Goal: Information Seeking & Learning: Learn about a topic

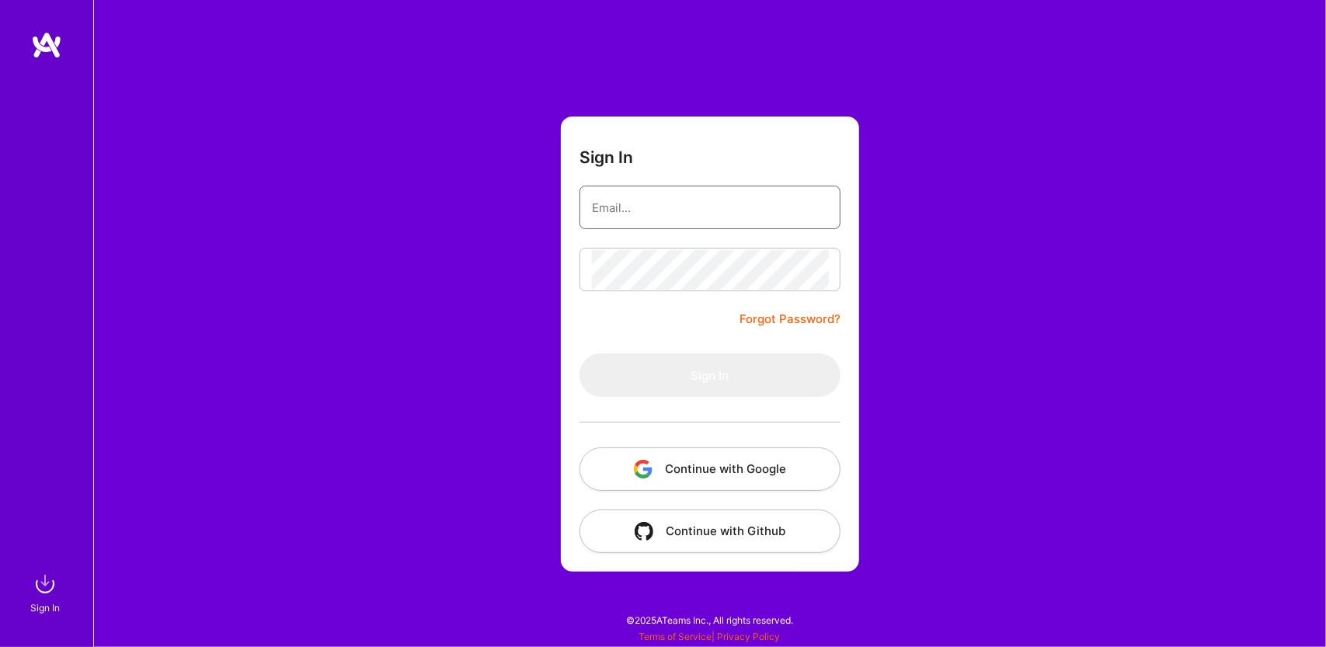
type input "[EMAIL_ADDRESS][DOMAIN_NAME]"
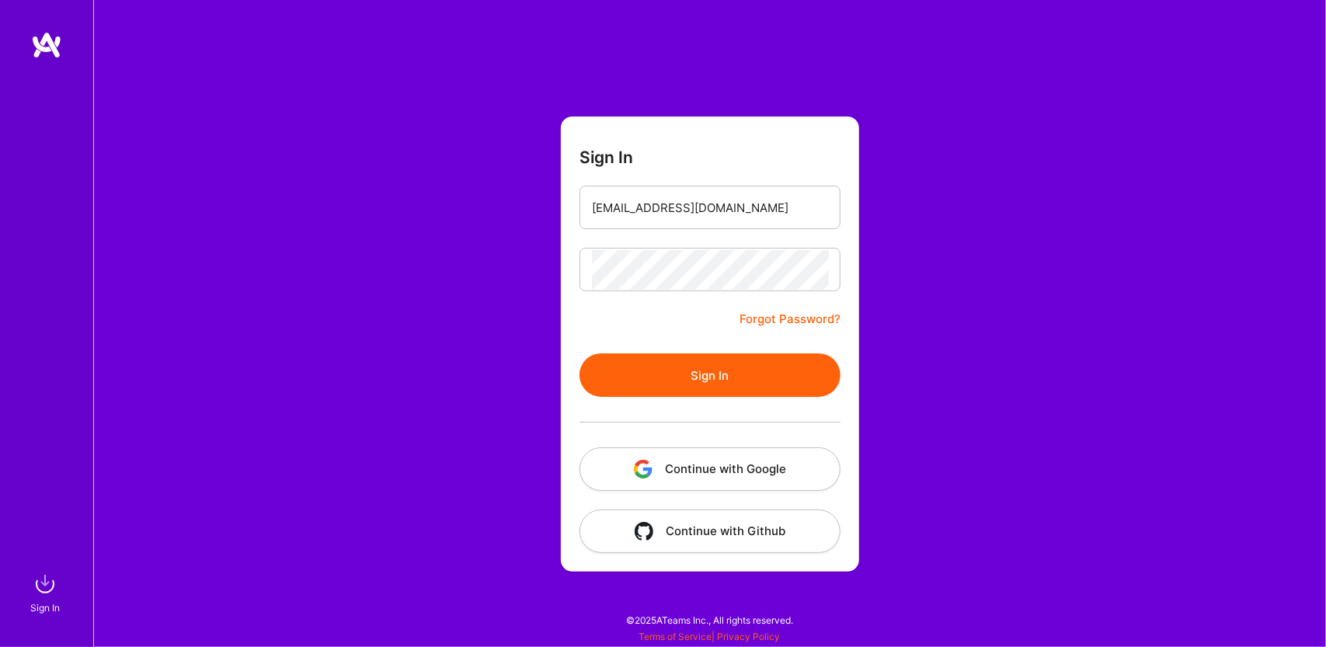
click at [1029, 347] on div "Sign In [EMAIL_ADDRESS][DOMAIN_NAME] Forgot Password? Sign In Continue with Goo…" at bounding box center [709, 323] width 1233 height 647
click at [677, 375] on button "Sign In" at bounding box center [710, 375] width 261 height 44
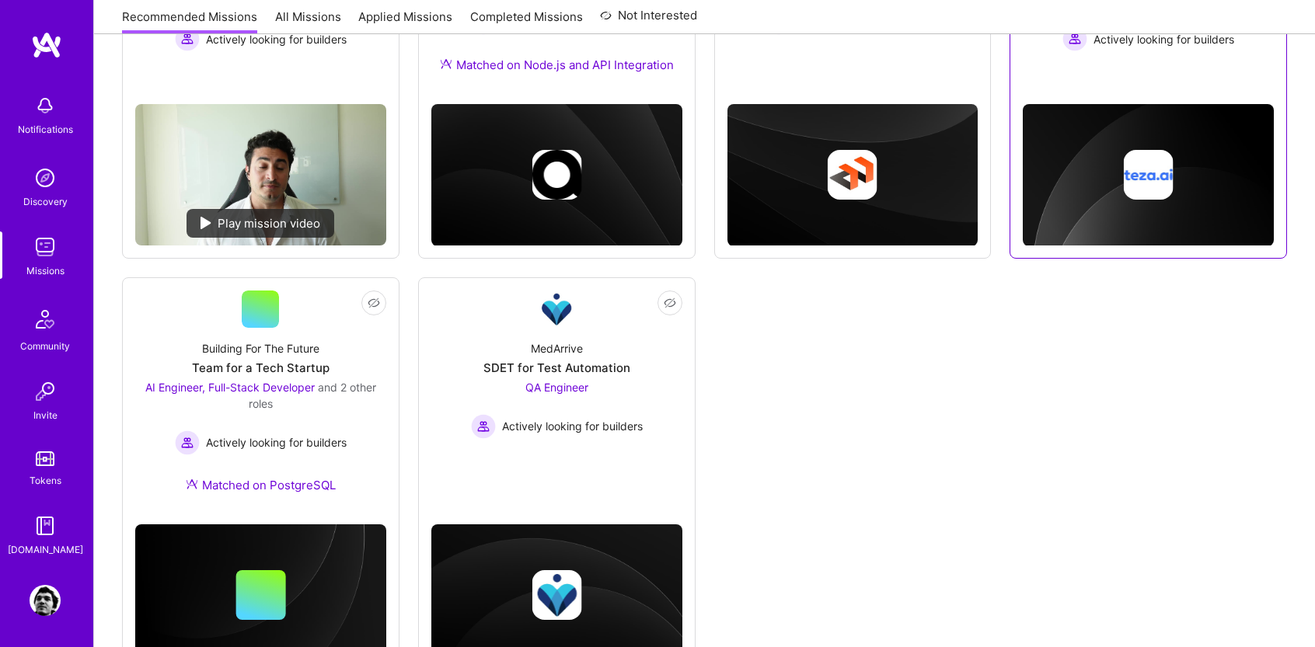
scroll to position [78, 0]
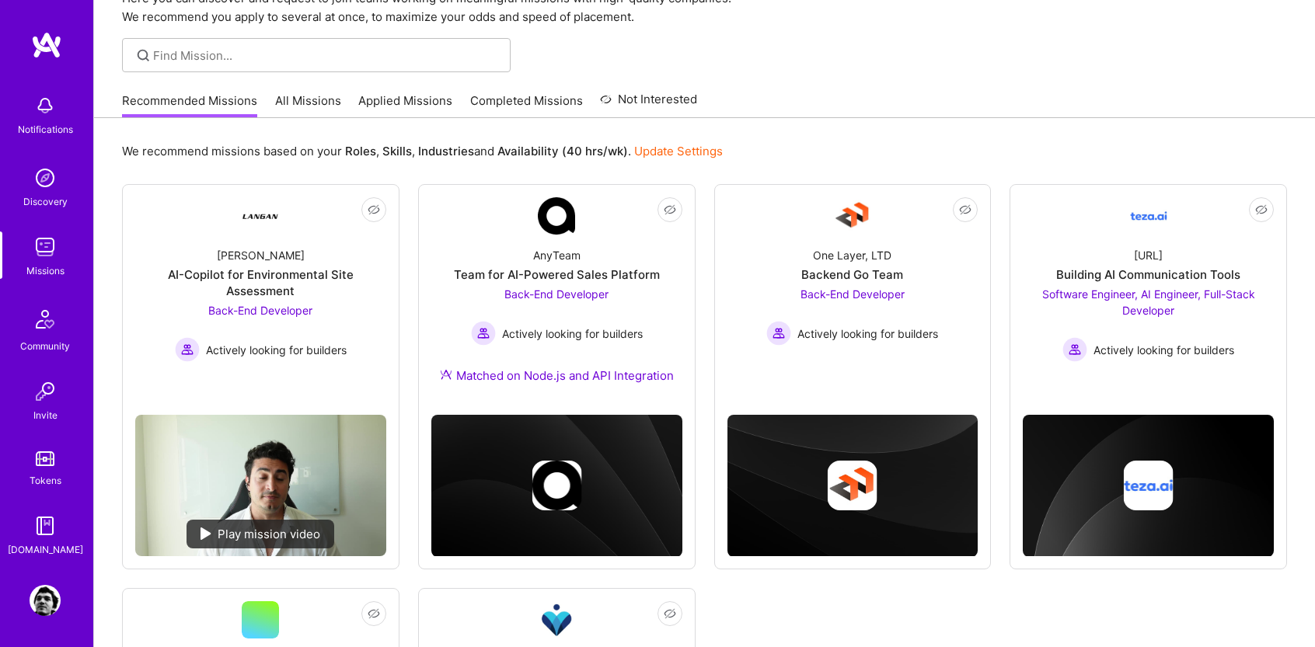
click at [40, 181] on img at bounding box center [45, 177] width 31 height 31
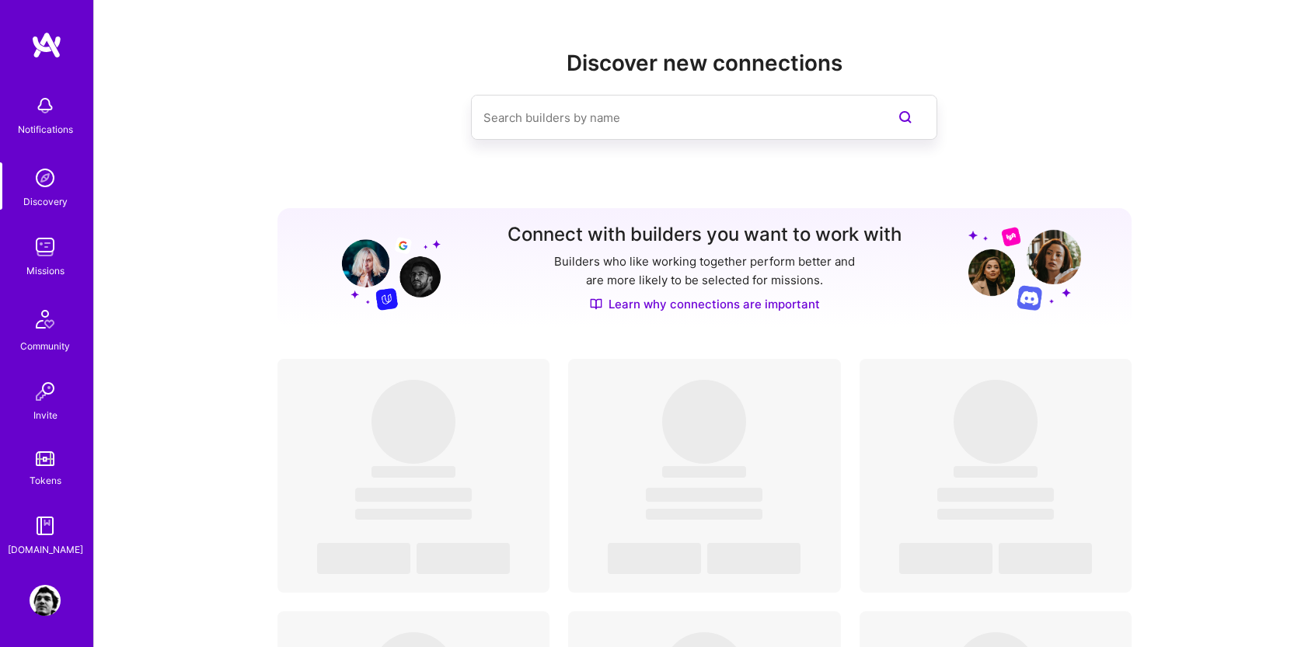
click at [43, 268] on div "Missions" at bounding box center [45, 271] width 38 height 16
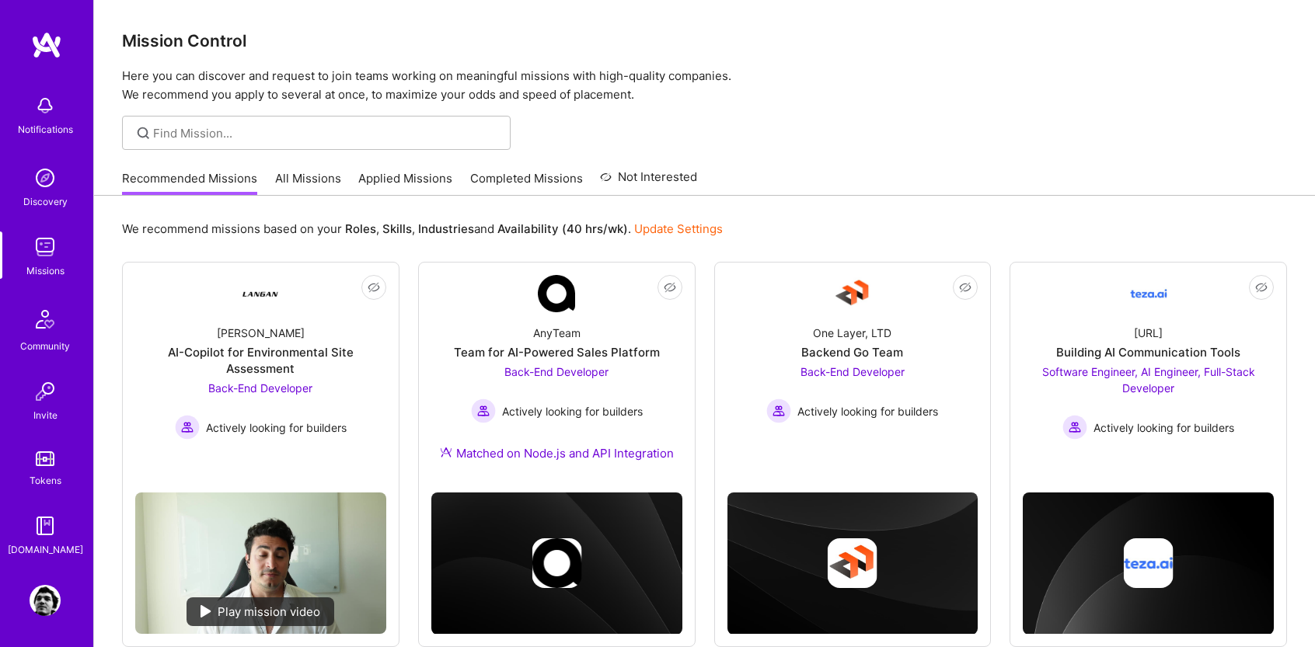
click at [326, 176] on link "All Missions" at bounding box center [308, 183] width 66 height 26
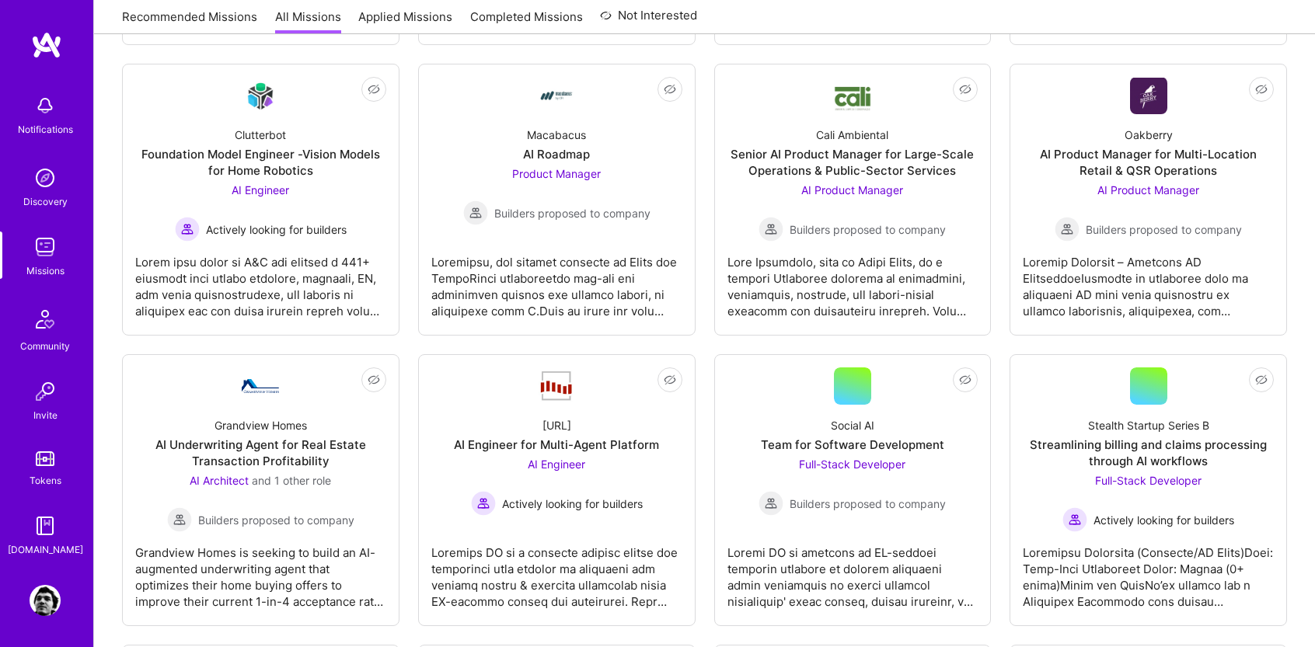
scroll to position [3386, 0]
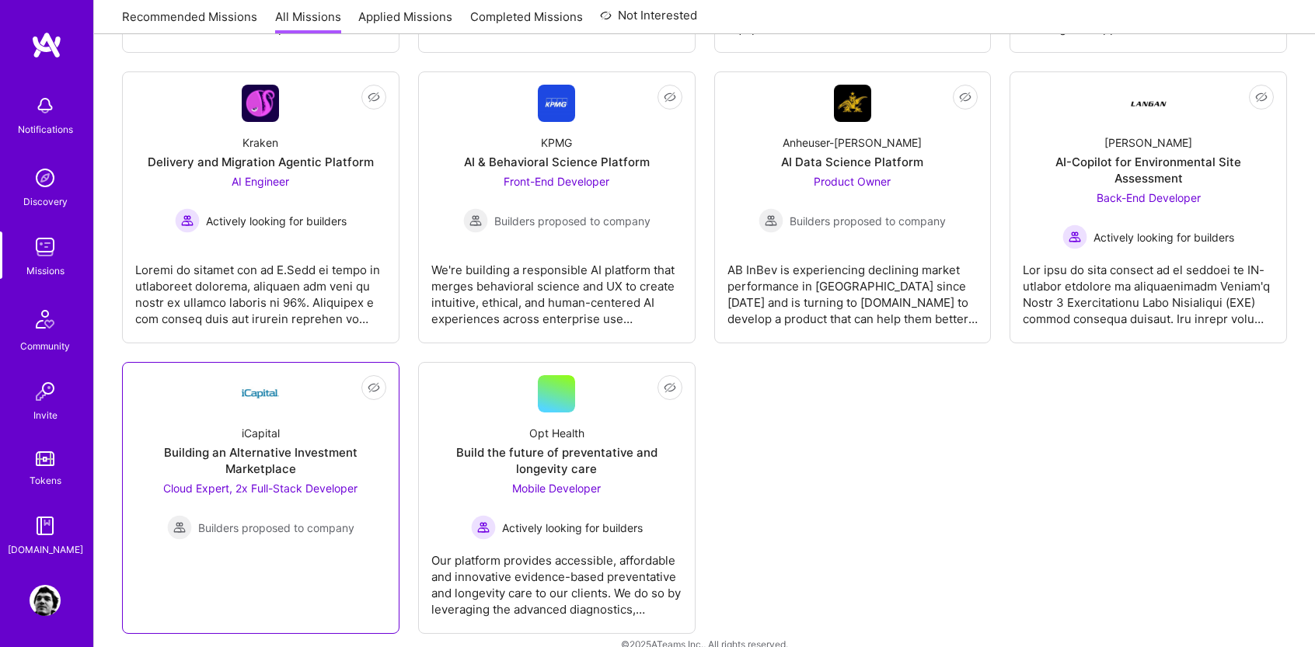
click at [297, 444] on div "Building an Alternative Investment Marketplace" at bounding box center [260, 460] width 251 height 33
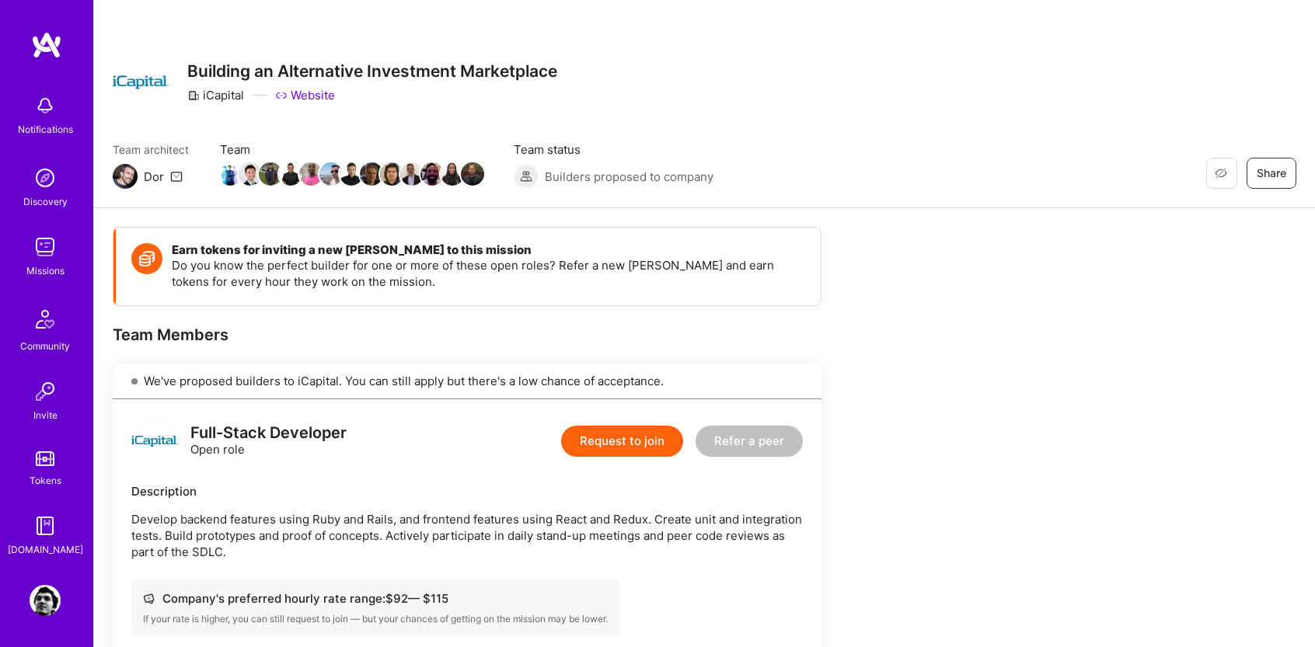
scroll to position [78, 0]
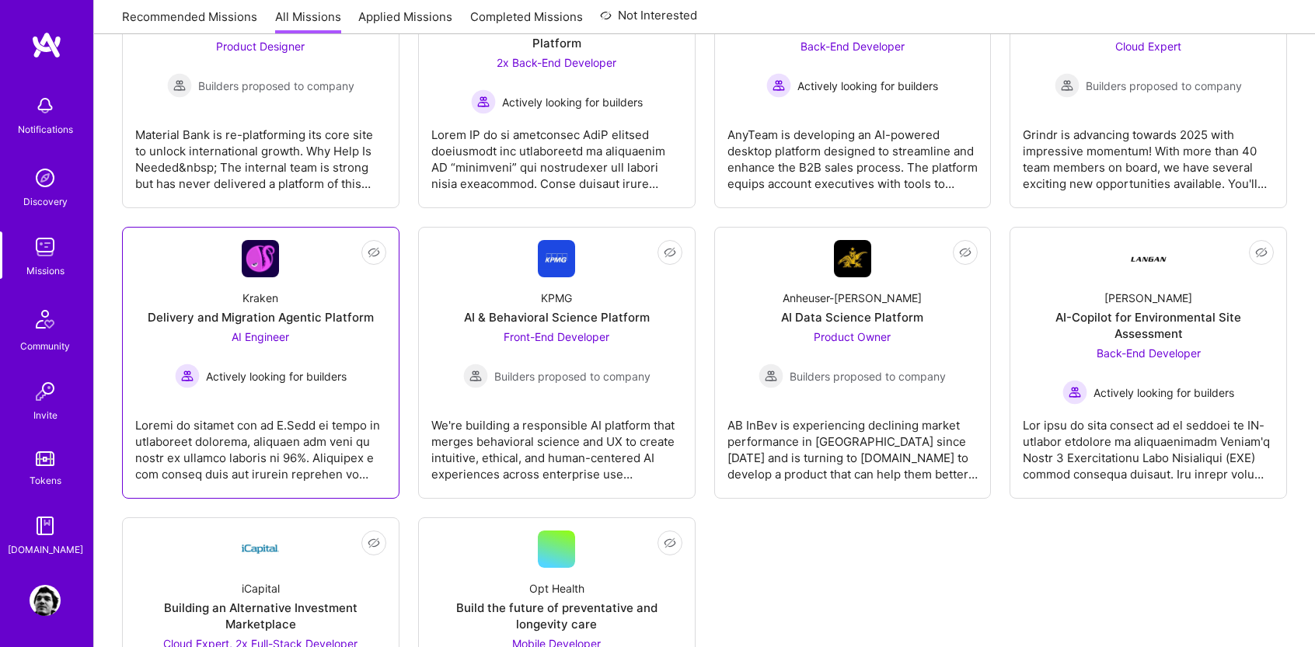
scroll to position [2997, 0]
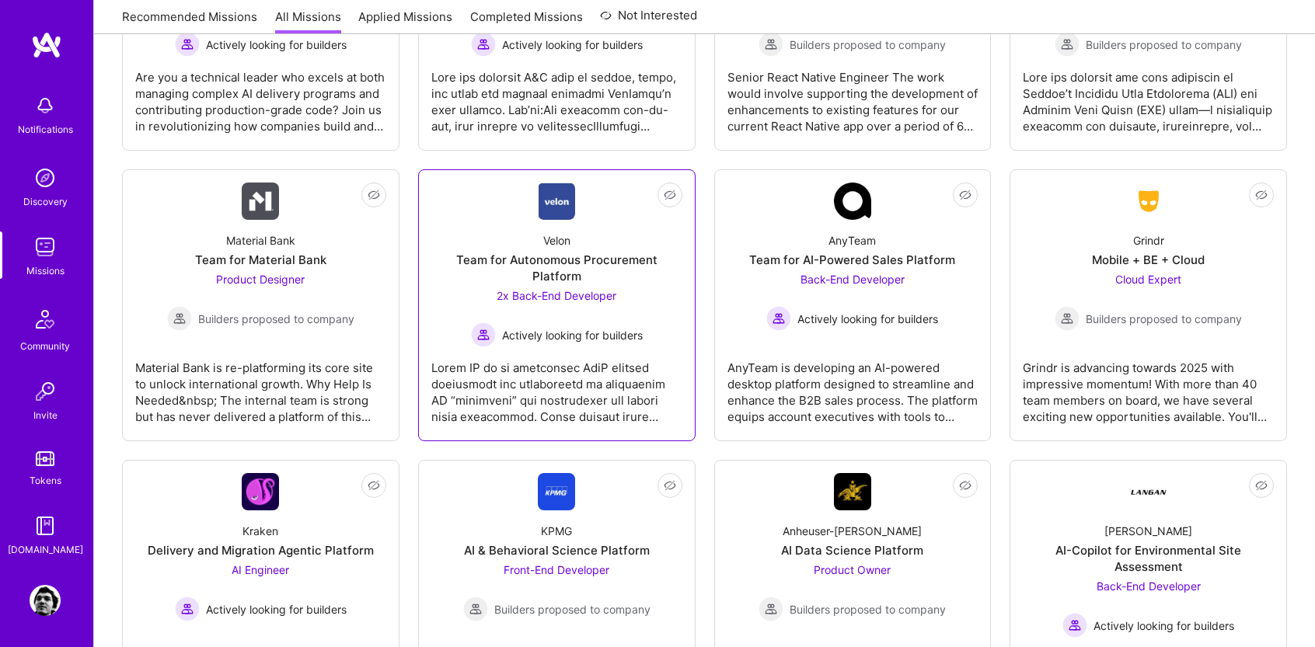
click at [532, 289] on span "2x Back-End Developer" at bounding box center [556, 295] width 120 height 13
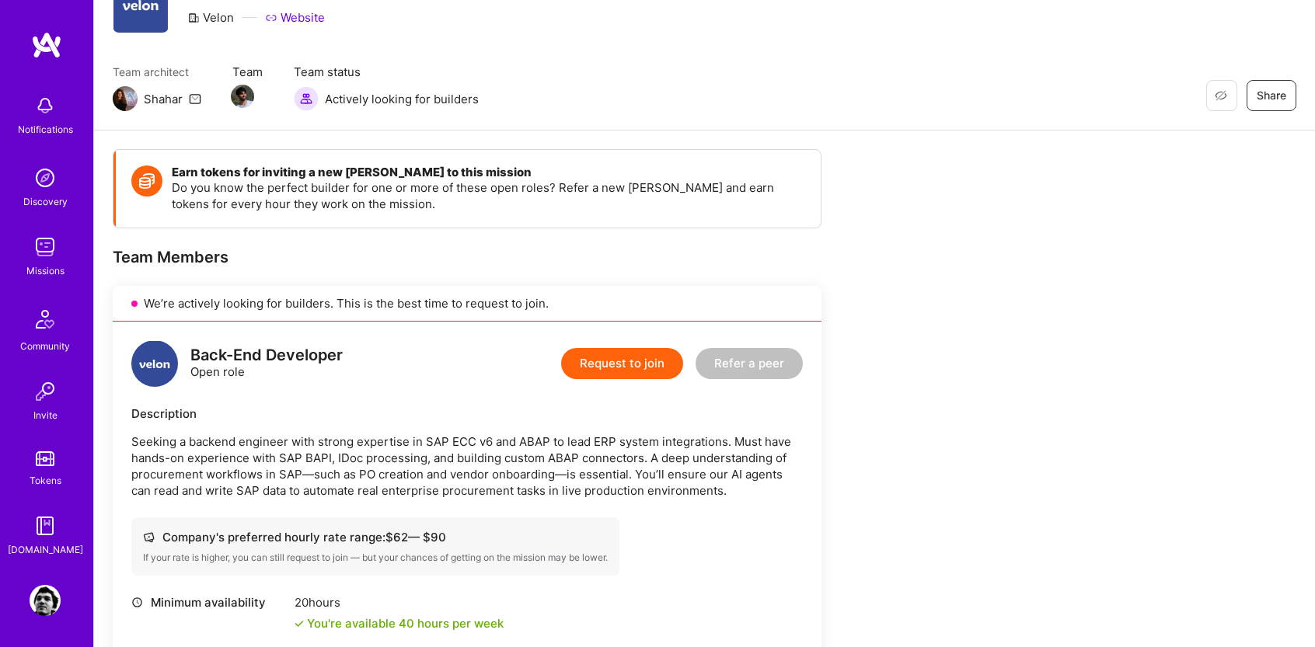
scroll to position [155, 0]
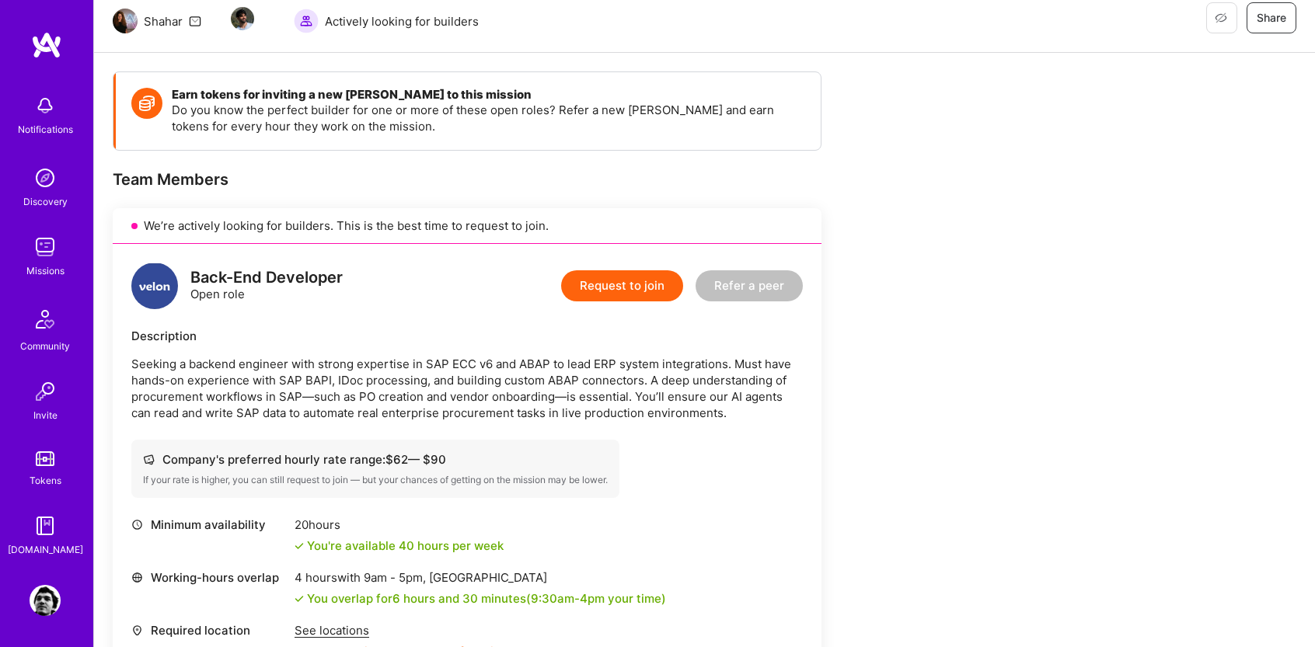
drag, startPoint x: 146, startPoint y: 363, endPoint x: 778, endPoint y: 413, distance: 634.4
click at [779, 413] on p "Seeking a backend engineer with strong expertise in SAP ECC v6 and ABAP to lead…" at bounding box center [466, 388] width 671 height 65
click at [778, 413] on p "Seeking a backend engineer with strong expertise in SAP ECC v6 and ABAP to lead…" at bounding box center [466, 388] width 671 height 65
click at [777, 413] on p "Seeking a backend engineer with strong expertise in SAP ECC v6 and ABAP to lead…" at bounding box center [466, 388] width 671 height 65
click at [776, 413] on p "Seeking a backend engineer with strong expertise in SAP ECC v6 and ABAP to lead…" at bounding box center [466, 388] width 671 height 65
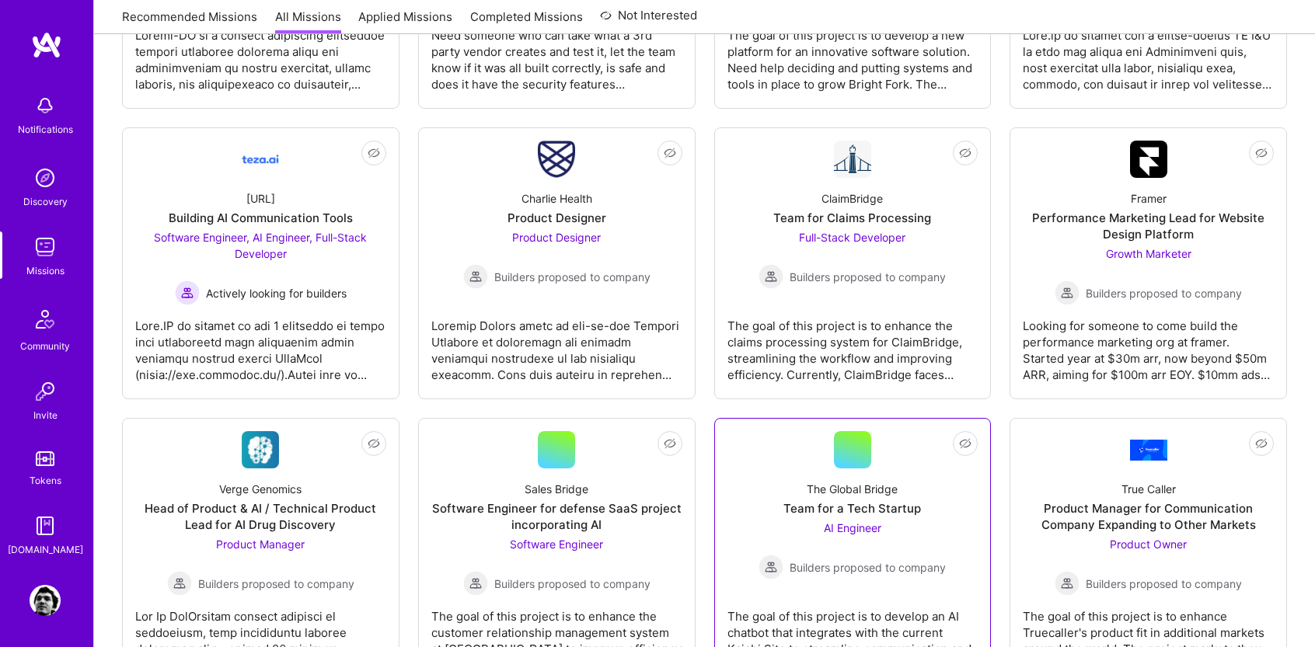
scroll to position [1444, 0]
